Goal: Transaction & Acquisition: Purchase product/service

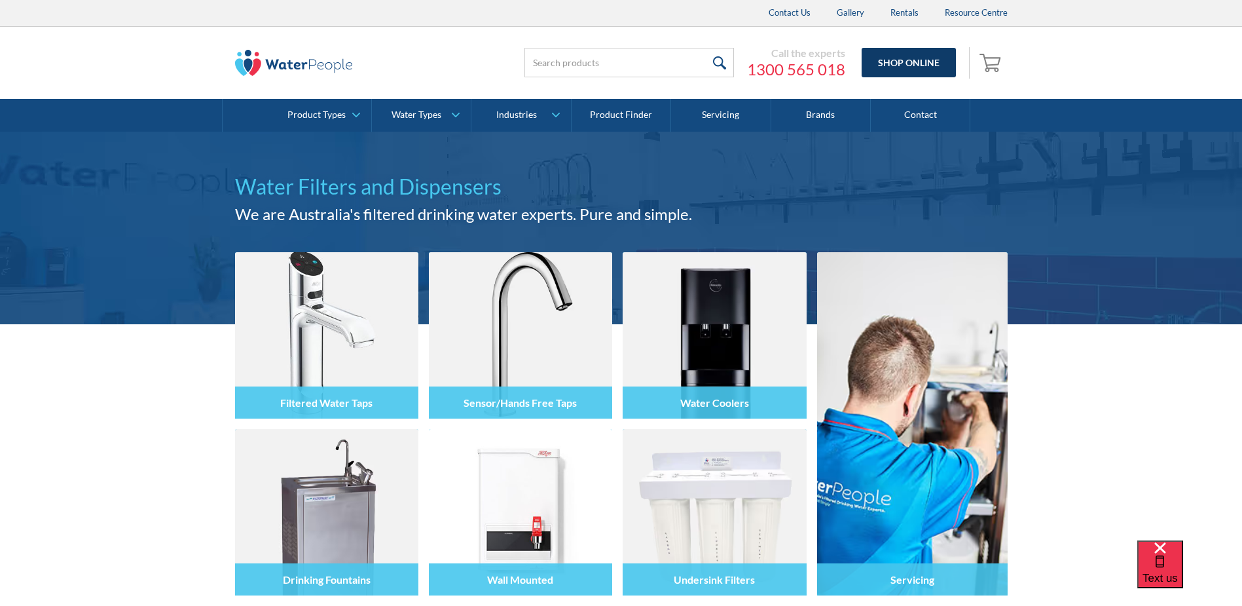
click at [915, 60] on link "Shop Online" at bounding box center [909, 62] width 94 height 29
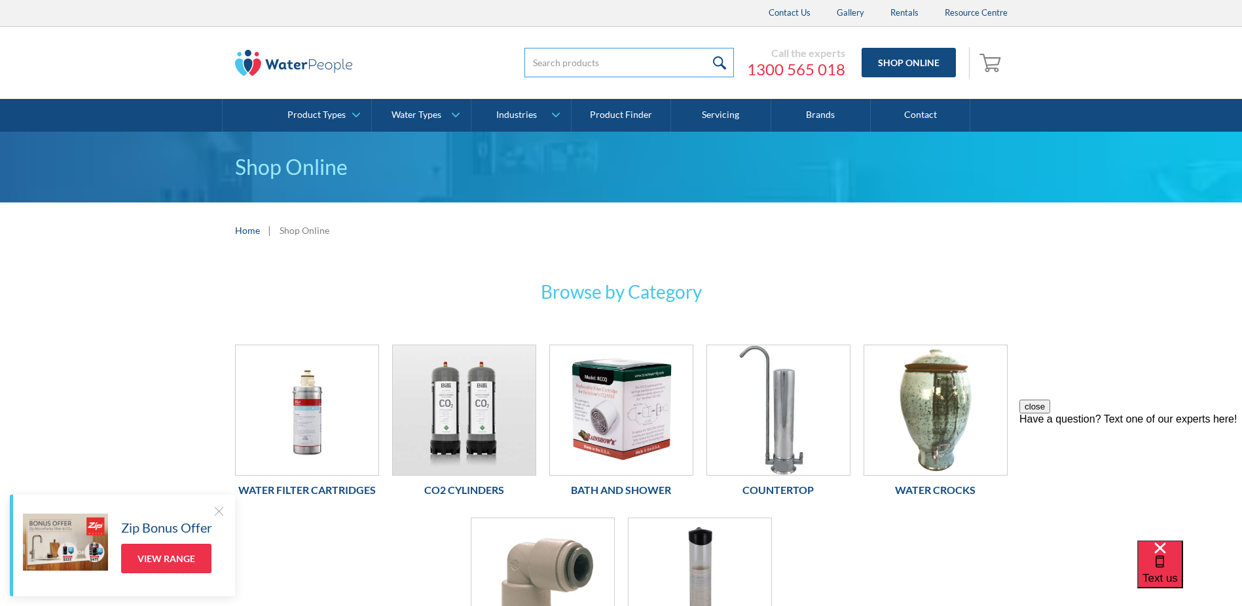
click at [576, 61] on input "search" at bounding box center [630, 62] width 210 height 29
type input "paper cups"
click at [722, 62] on input "submit" at bounding box center [720, 62] width 28 height 29
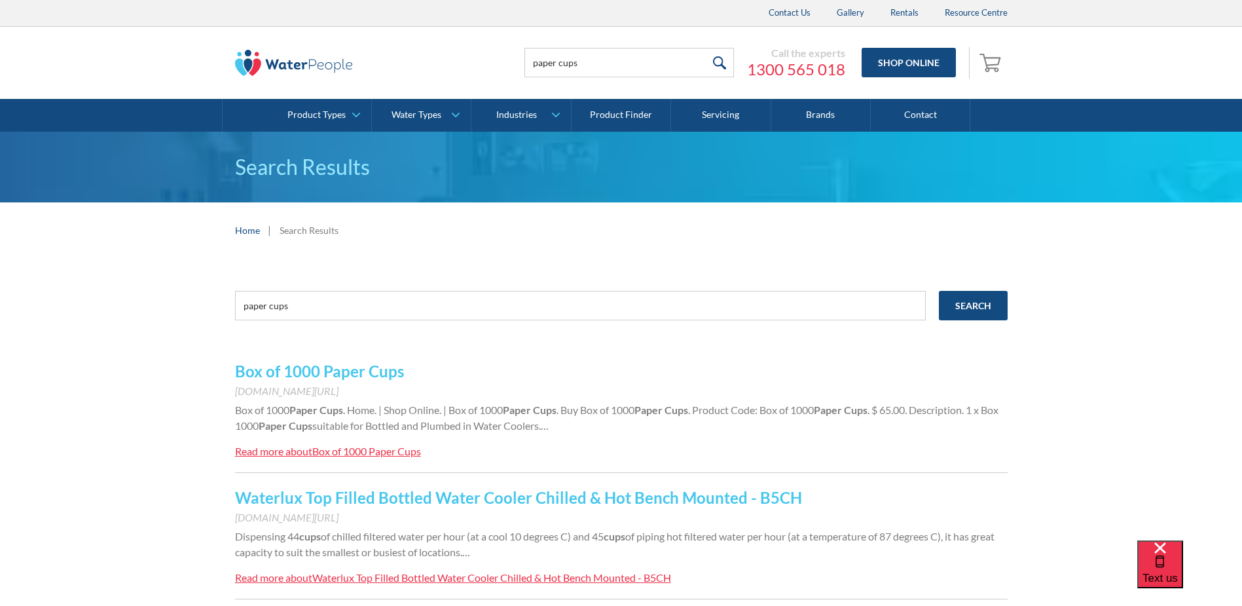
click at [324, 370] on link "Box of 1000 Paper Cups" at bounding box center [319, 370] width 169 height 19
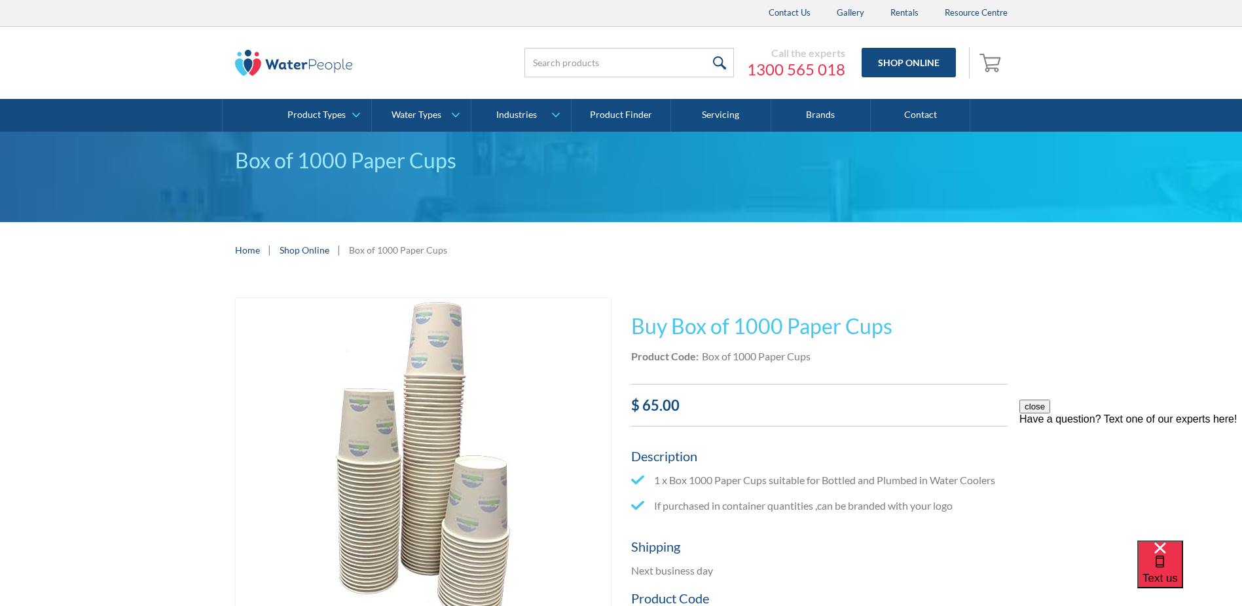
scroll to position [327, 0]
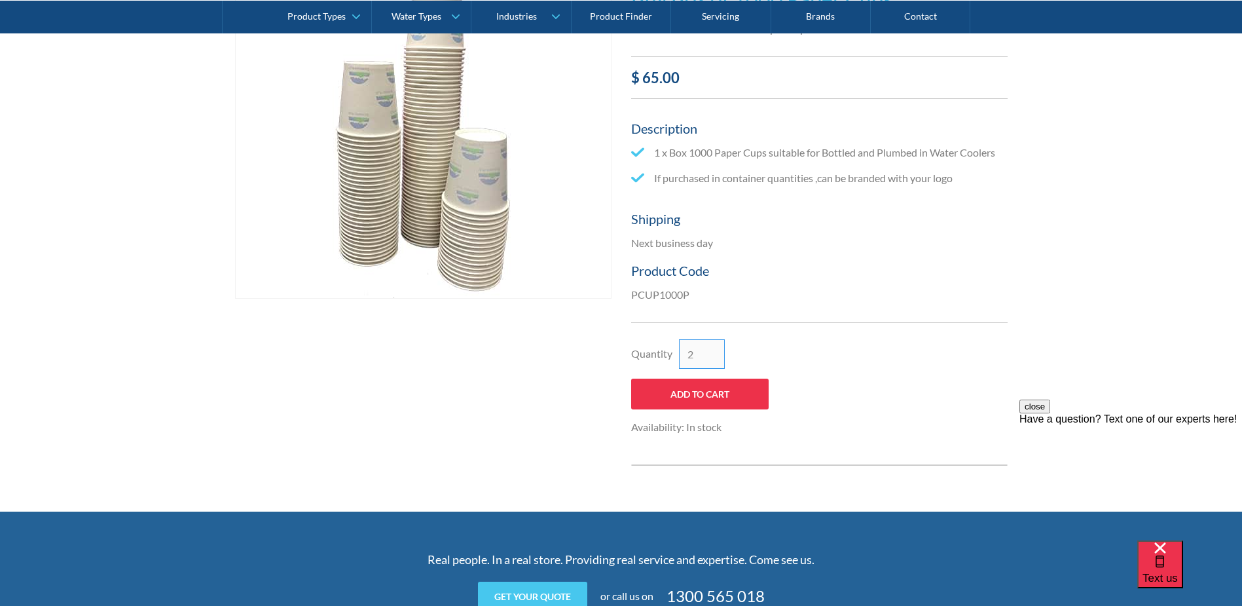
click at [715, 351] on input "2" at bounding box center [702, 353] width 46 height 29
click at [715, 351] on input "3" at bounding box center [702, 353] width 46 height 29
click at [715, 351] on input "4" at bounding box center [702, 353] width 46 height 29
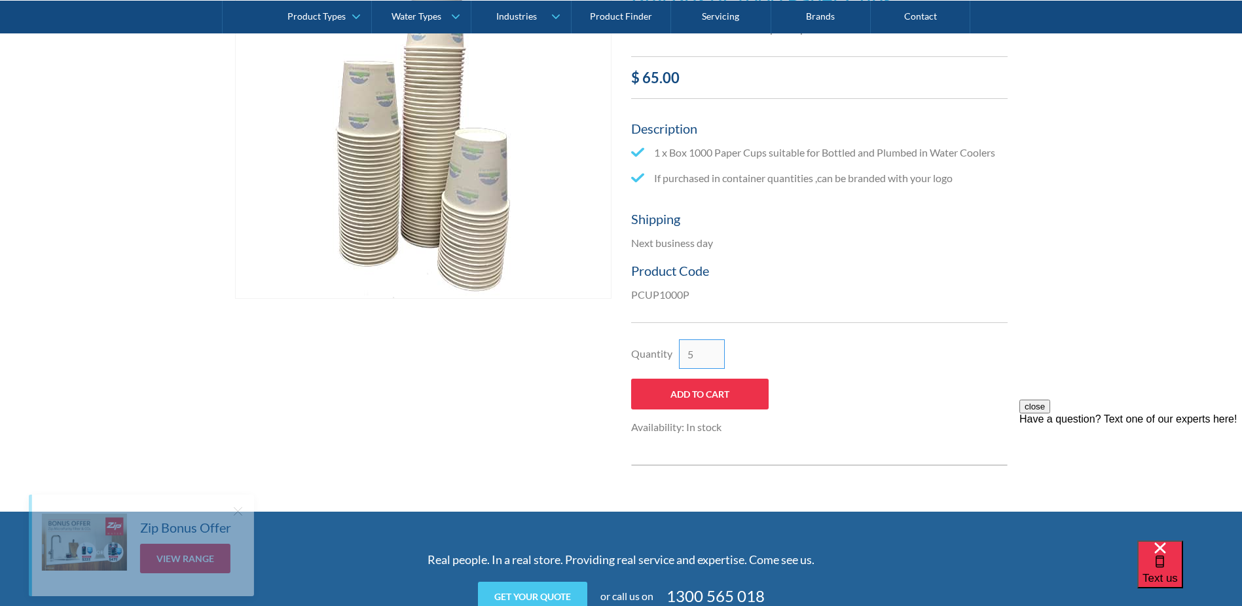
click at [715, 351] on input "5" at bounding box center [702, 353] width 46 height 29
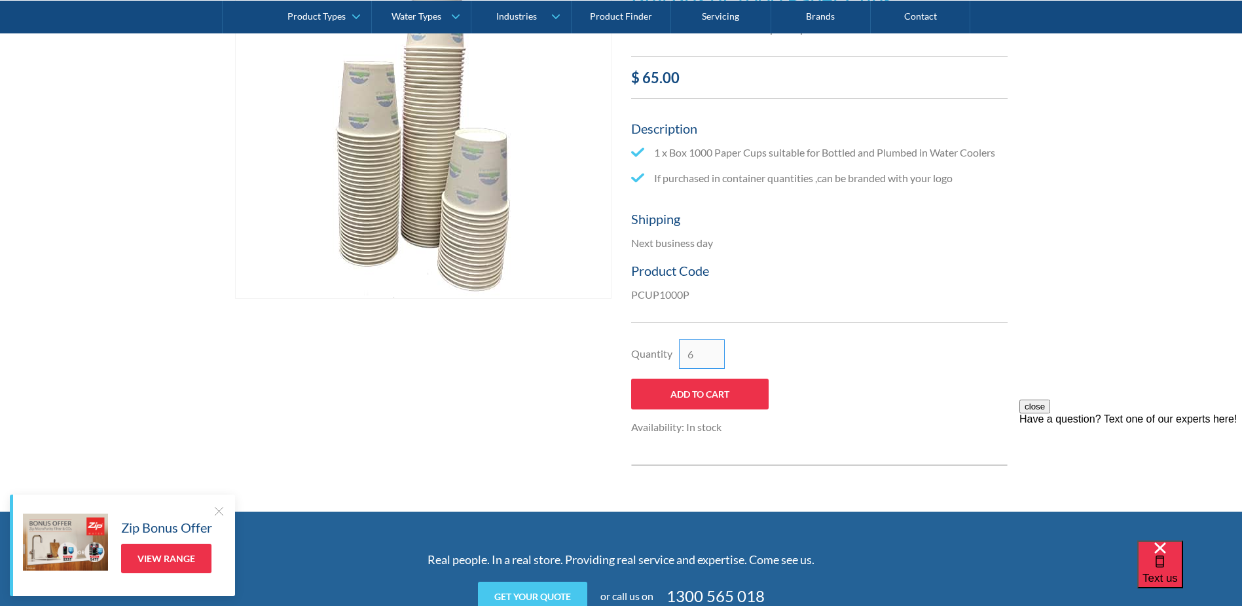
type input "6"
click at [715, 351] on input "6" at bounding box center [702, 353] width 46 height 29
click at [713, 390] on input "Add to Cart" at bounding box center [700, 393] width 138 height 31
type input "Add to Cart"
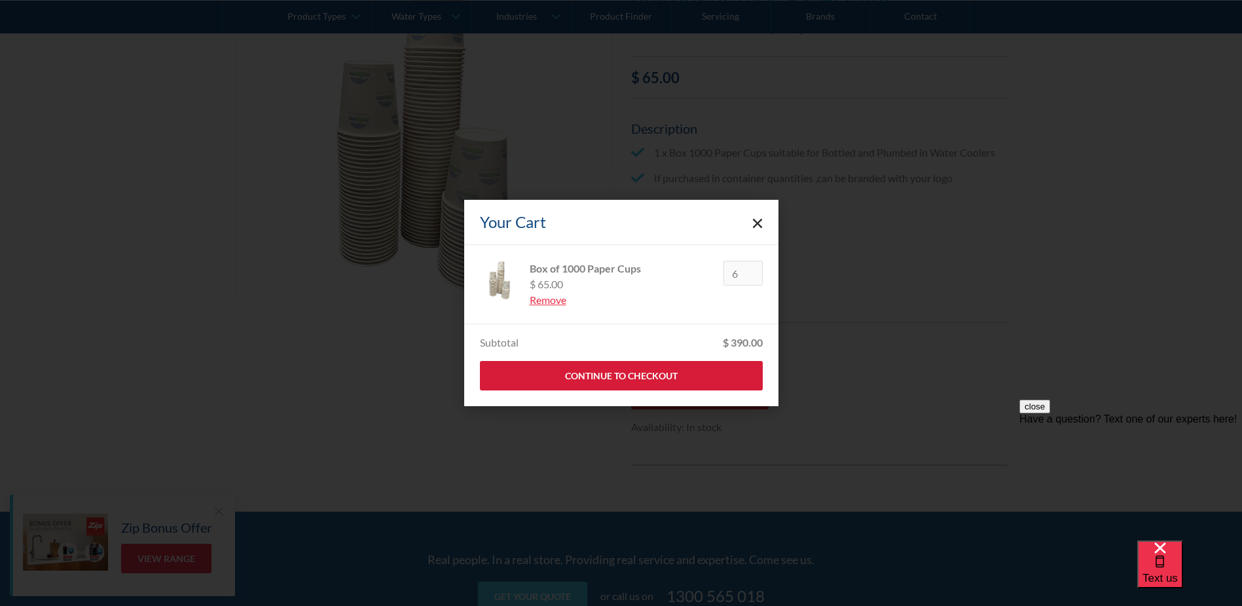
click at [671, 373] on link "Continue to Checkout" at bounding box center [621, 375] width 283 height 29
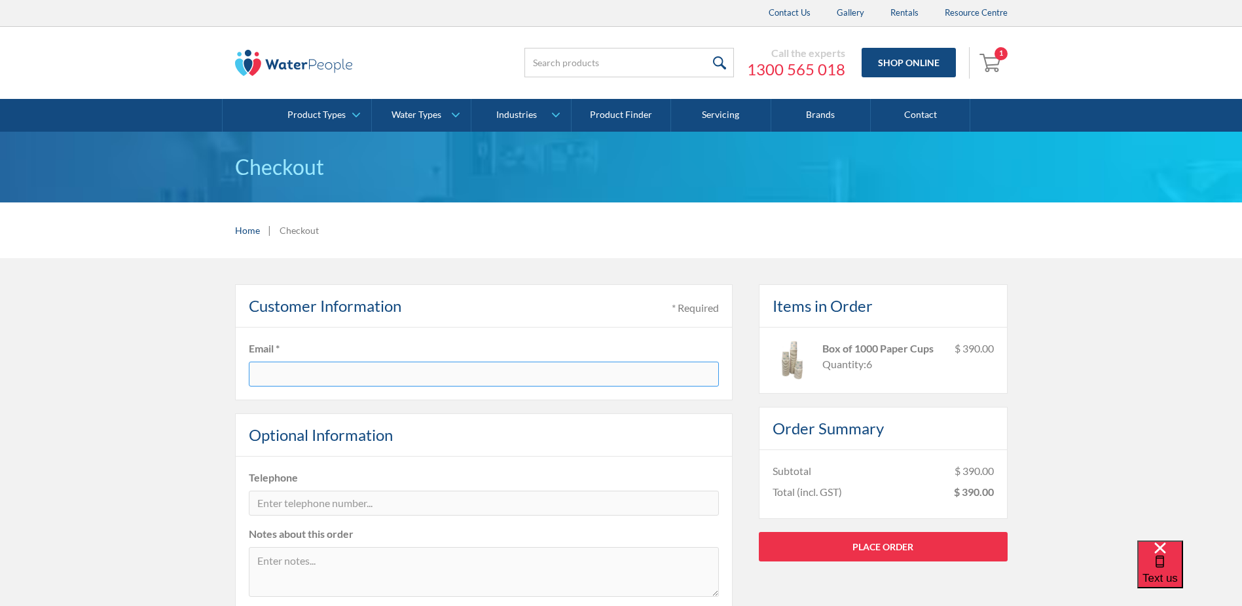
click at [481, 373] on input "text" at bounding box center [484, 373] width 470 height 25
type input "[PERSON_NAME][EMAIL_ADDRESS][DOMAIN_NAME]"
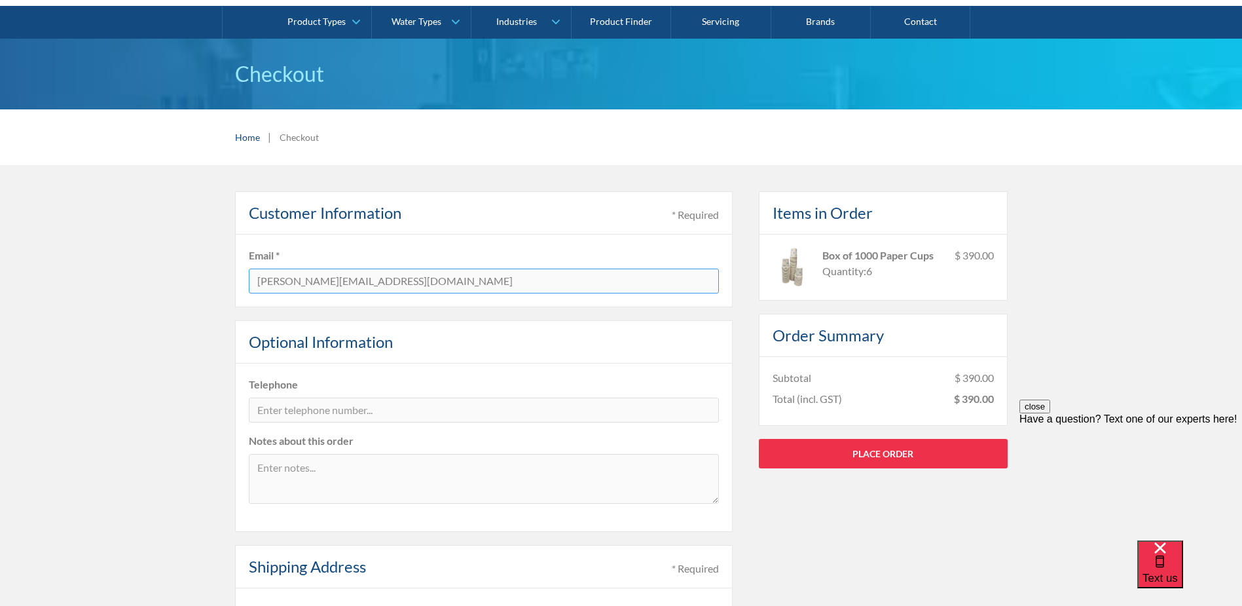
scroll to position [196, 0]
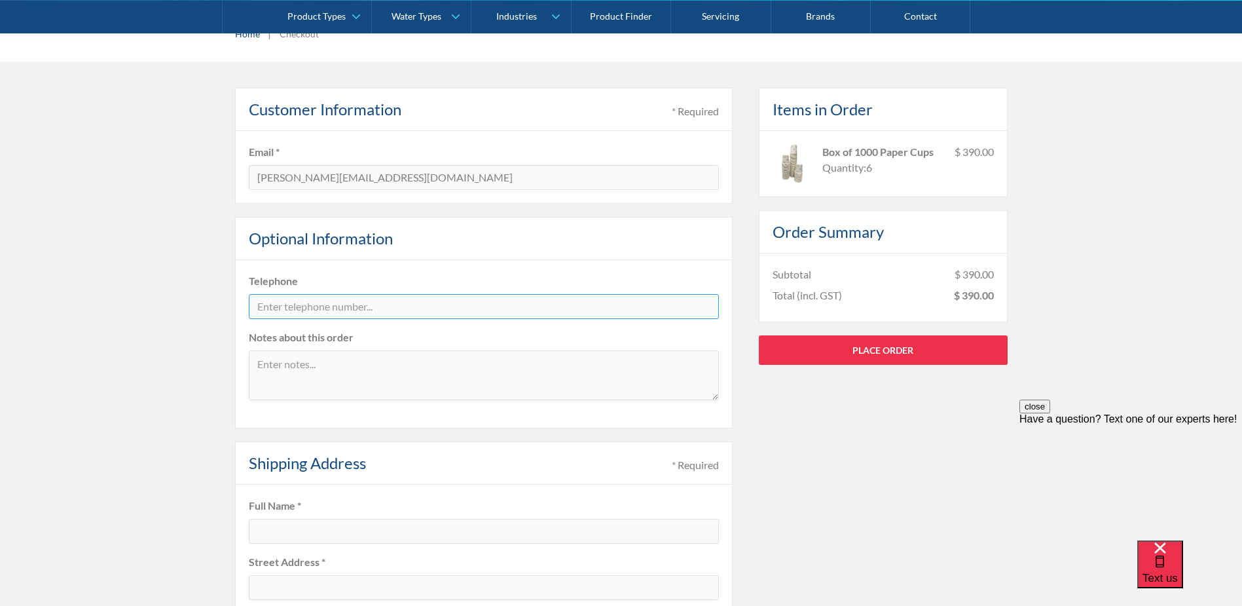
click at [365, 304] on input "tel" at bounding box center [484, 306] width 470 height 25
type input "0424591336"
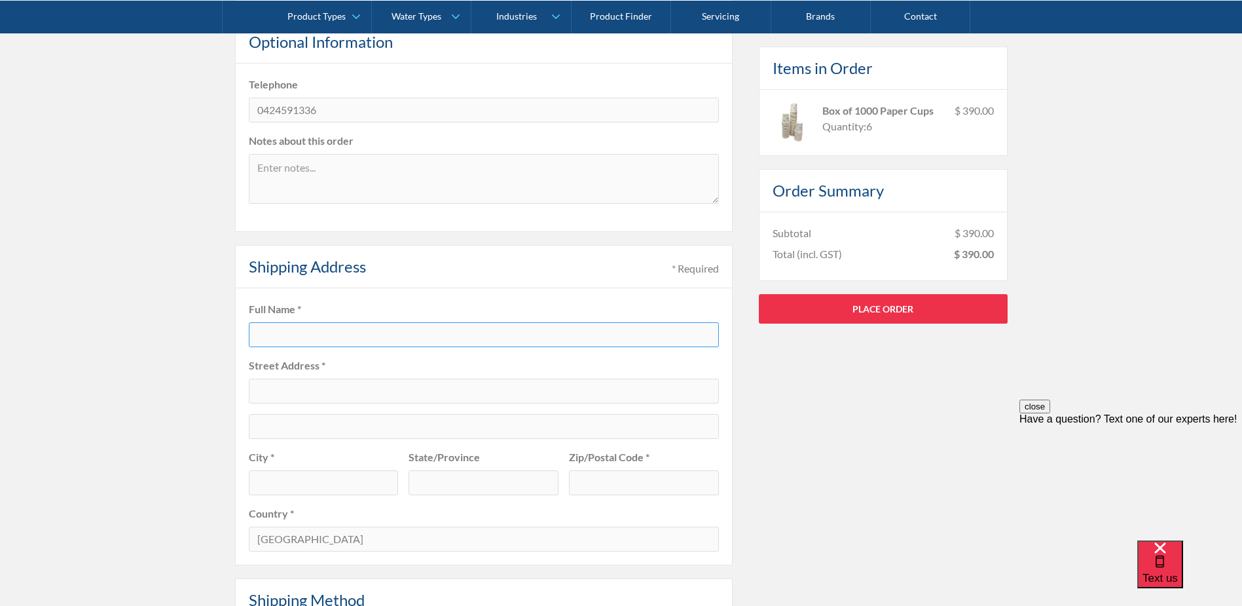
click at [290, 332] on input "text" at bounding box center [484, 334] width 470 height 25
type input "Rohini Enterprises Pty Ltd"
type input "Ground Floor Suite 5"
type input "[STREET_ADDRESS]"
type input "[GEOGRAPHIC_DATA]"
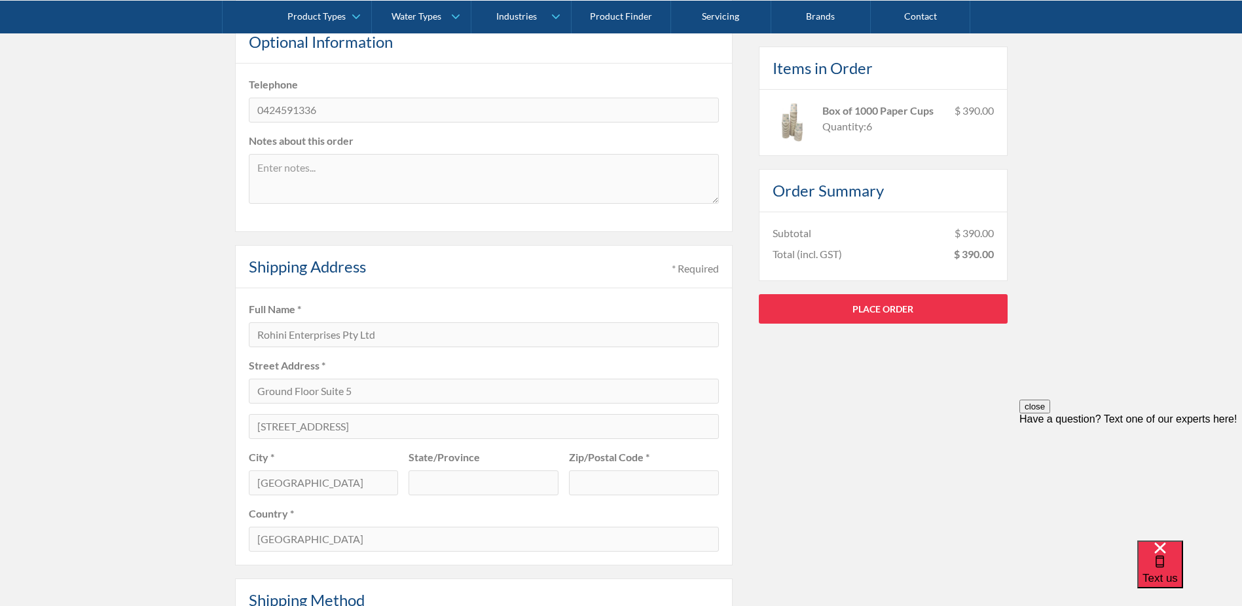
type input "[GEOGRAPHIC_DATA]"
type input "2000"
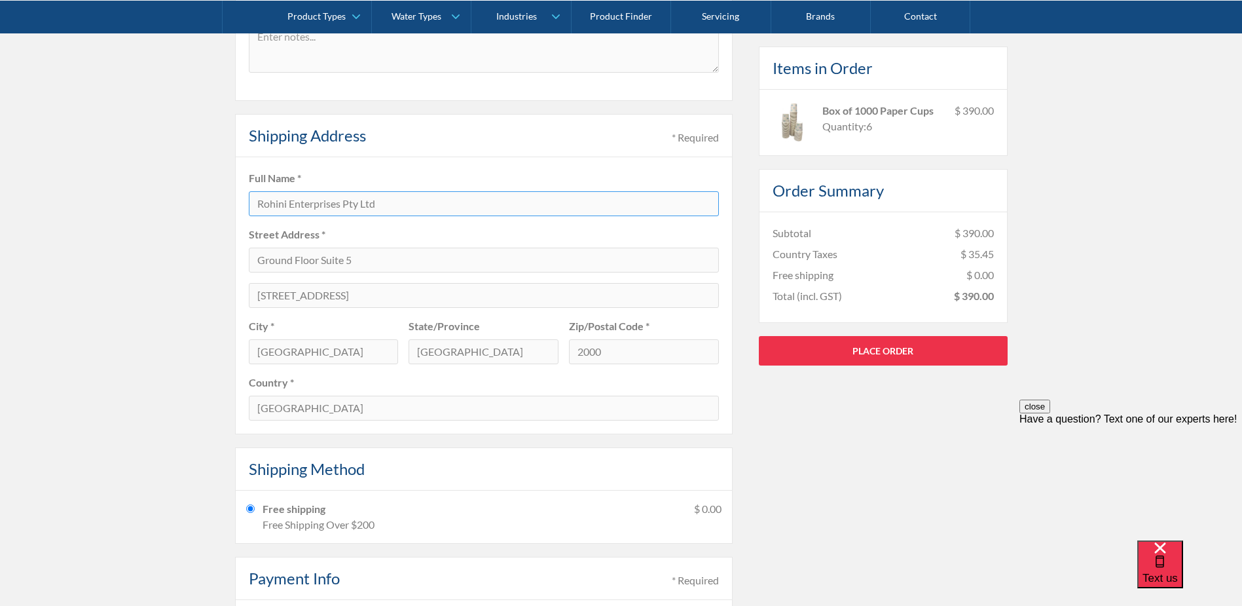
scroll to position [786, 0]
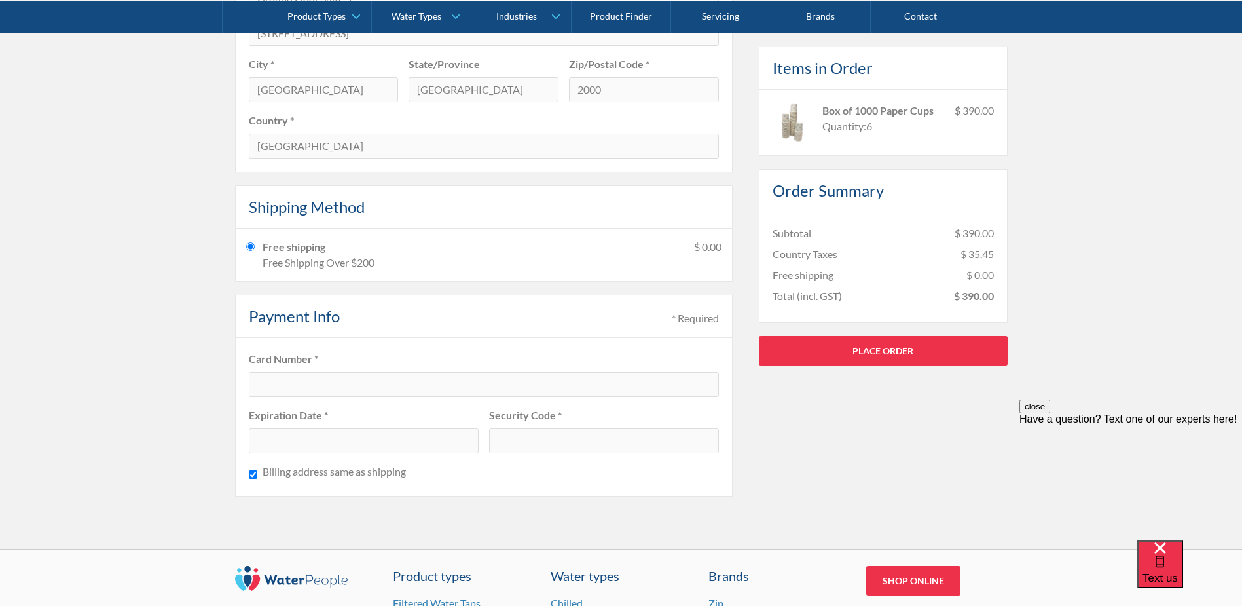
click at [393, 390] on div at bounding box center [484, 384] width 470 height 25
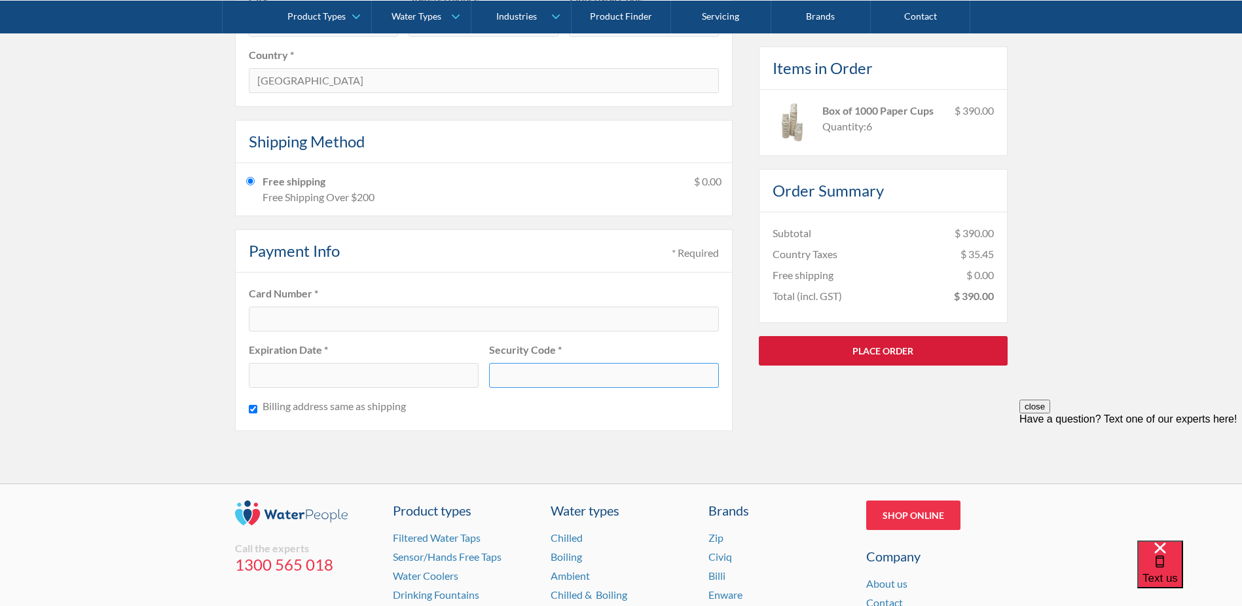
click at [904, 348] on link "Place Order" at bounding box center [883, 349] width 249 height 29
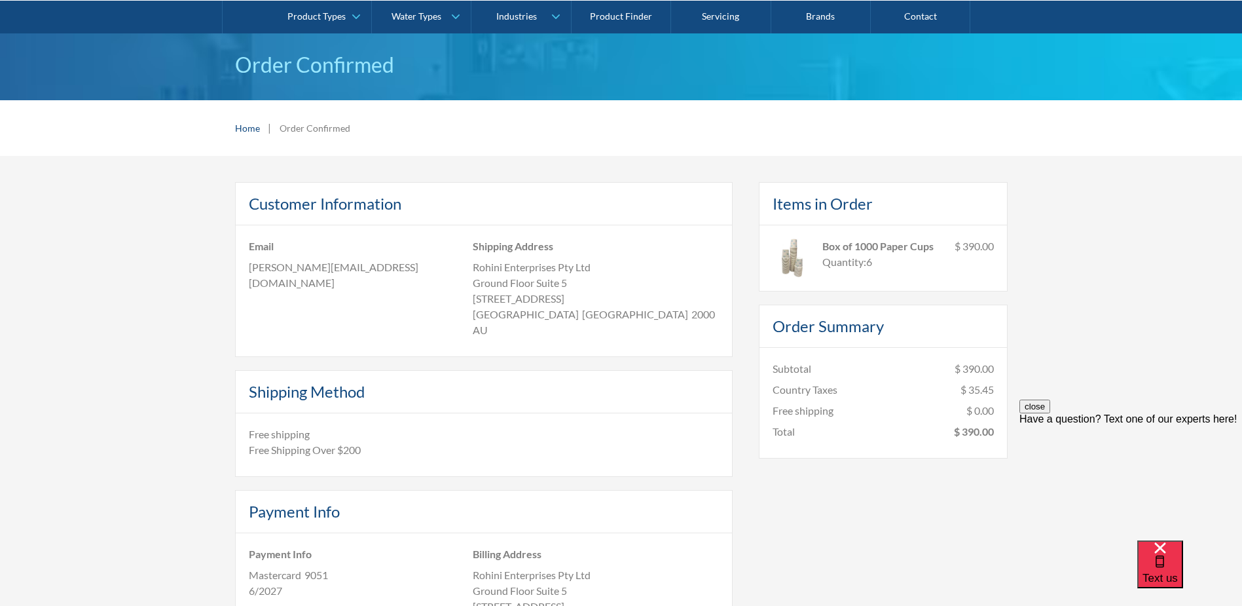
scroll to position [37, 0]
